Goal: Transaction & Acquisition: Purchase product/service

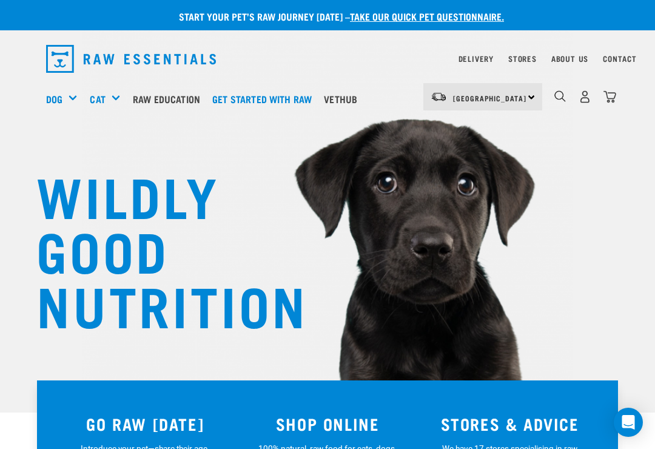
click at [615, 93] on img "dropdown navigation" at bounding box center [610, 96] width 13 height 13
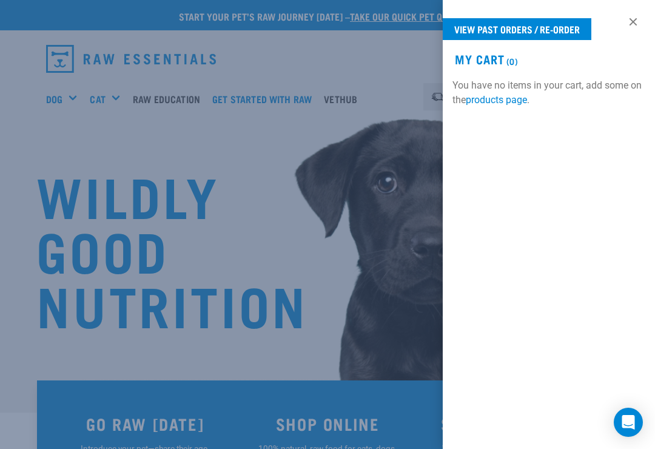
click at [563, 32] on link "View past orders / re-order" at bounding box center [517, 29] width 149 height 22
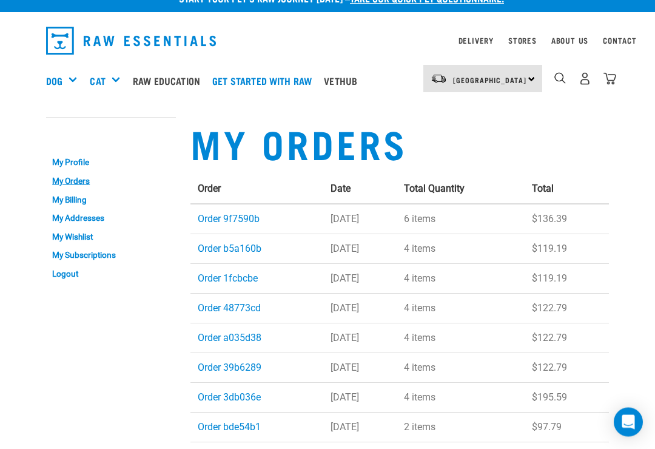
scroll to position [18, 0]
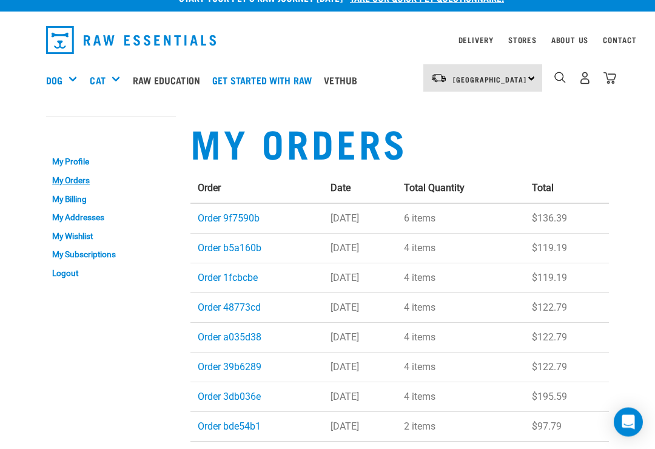
click at [349, 308] on td "[DATE]" at bounding box center [359, 308] width 73 height 30
click at [345, 309] on td "19 Aug 2025" at bounding box center [359, 308] width 73 height 30
click at [228, 309] on link "Order 48773cd" at bounding box center [229, 308] width 63 height 12
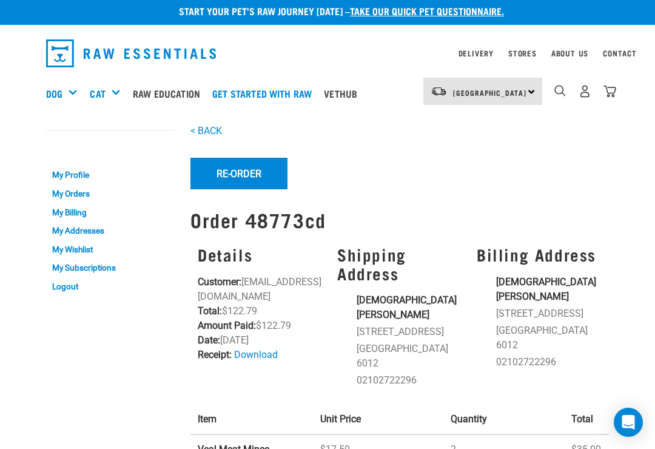
scroll to position [18, 0]
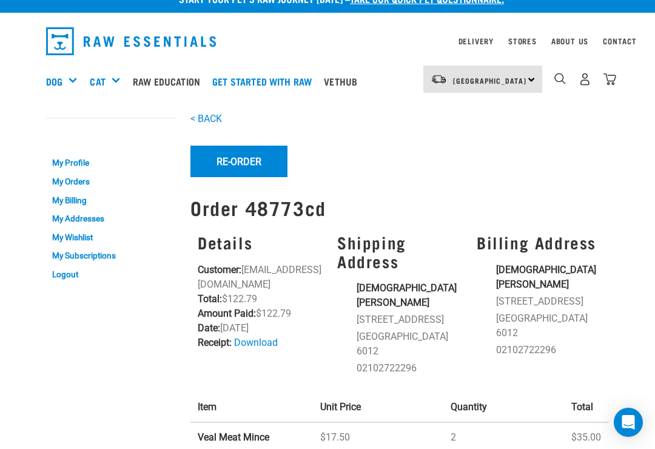
click at [234, 159] on button "Re-Order" at bounding box center [239, 162] width 97 height 32
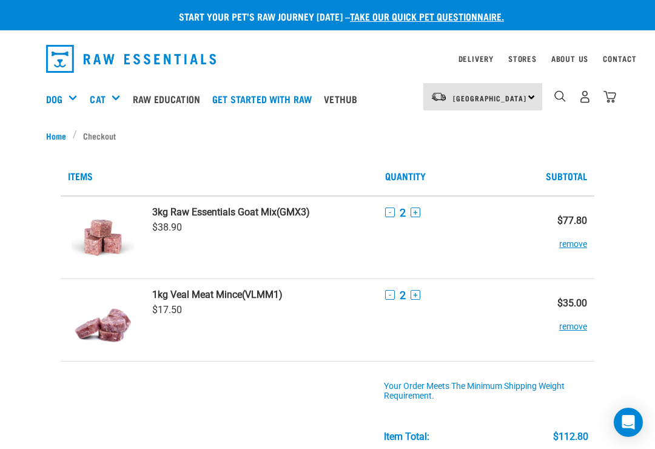
click at [498, 320] on td "- 2 +" at bounding box center [457, 320] width 159 height 83
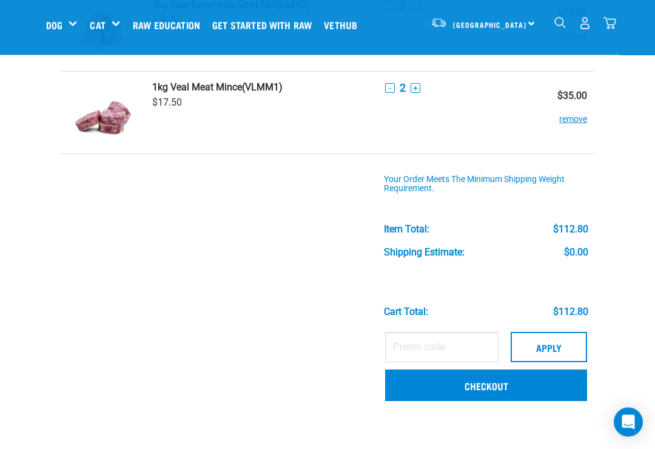
scroll to position [118, 0]
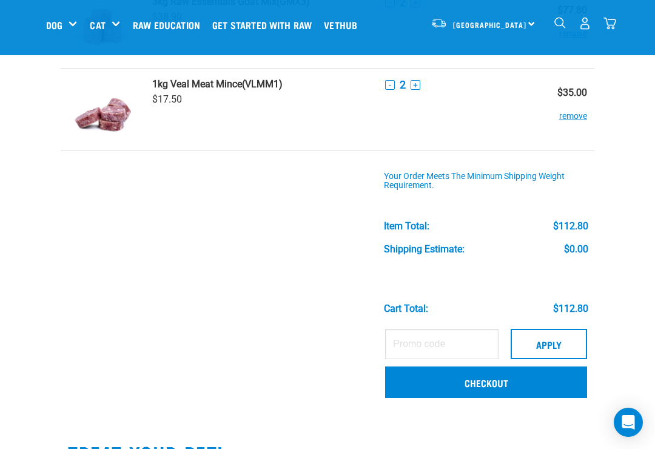
click at [488, 379] on link "Checkout" at bounding box center [486, 383] width 202 height 32
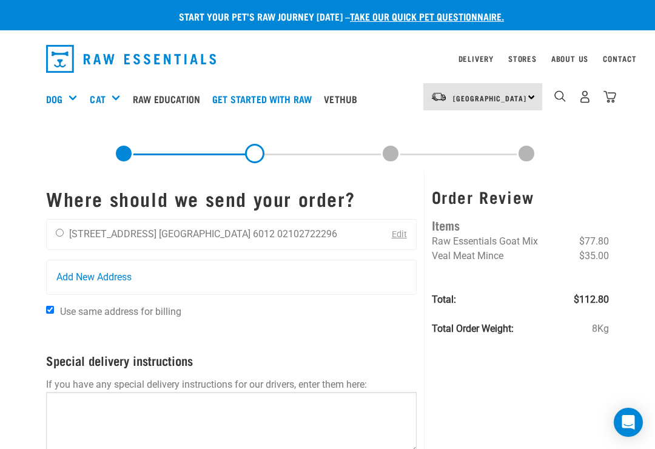
click at [59, 232] on input "radio" at bounding box center [60, 233] width 8 height 8
radio input "true"
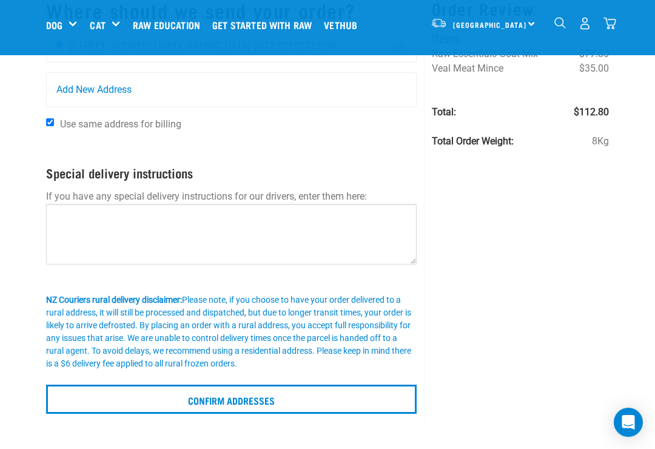
scroll to position [98, 0]
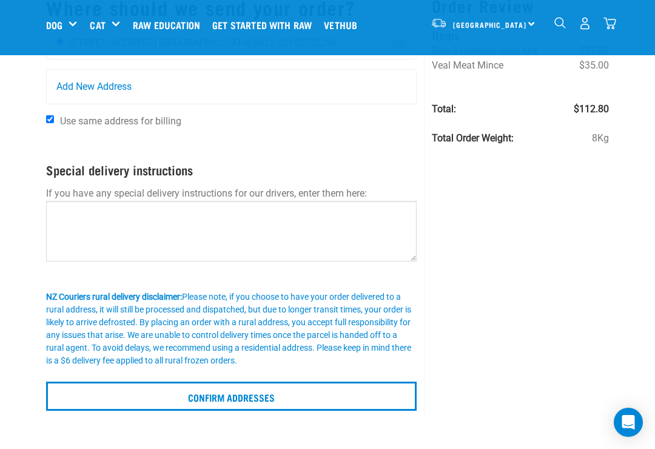
click at [216, 393] on input "Confirm addresses" at bounding box center [231, 396] width 371 height 29
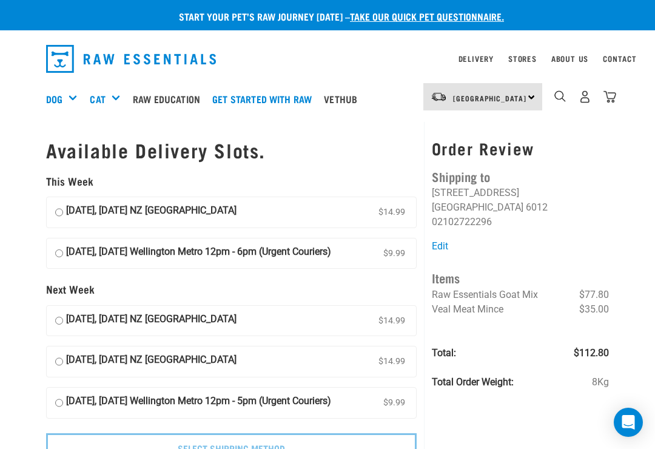
click at [57, 252] on input "21 September, Sunday Wellington Metro 12pm - 6pm (Urgent Couriers) $9.99" at bounding box center [59, 254] width 8 height 18
radio input "true"
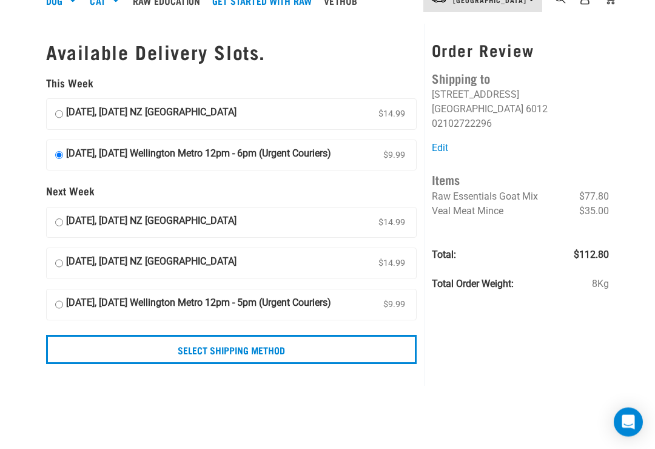
scroll to position [101, 0]
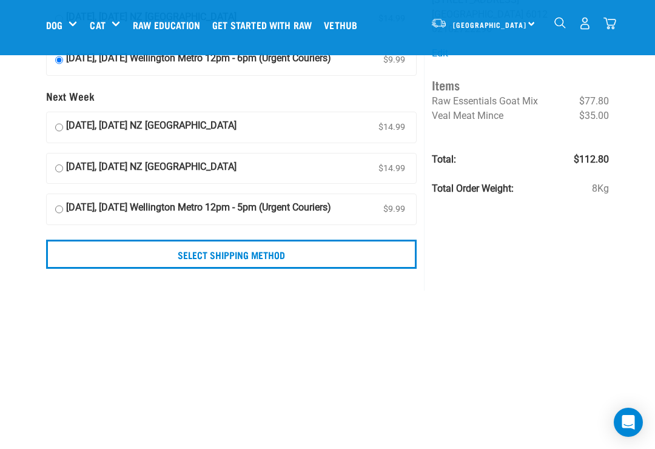
click at [329, 269] on input "Select Shipping Method" at bounding box center [231, 254] width 371 height 29
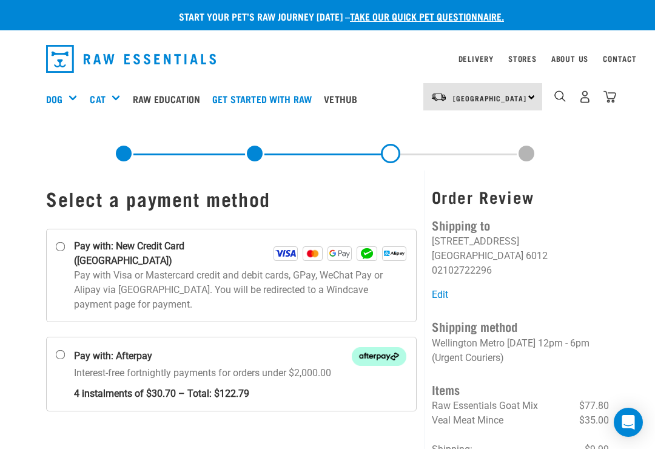
click at [60, 251] on input "Pay with: New Credit Card ([GEOGRAPHIC_DATA])" at bounding box center [61, 247] width 10 height 10
radio input "true"
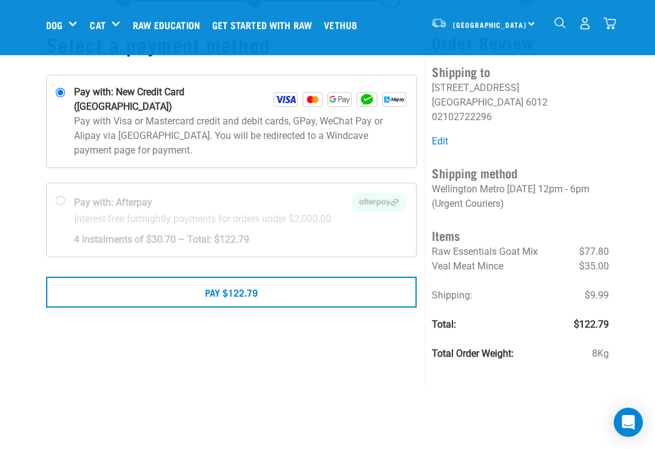
scroll to position [61, 0]
click at [263, 280] on button "Pay $122.79" at bounding box center [231, 292] width 371 height 30
